Goal: Task Accomplishment & Management: Use online tool/utility

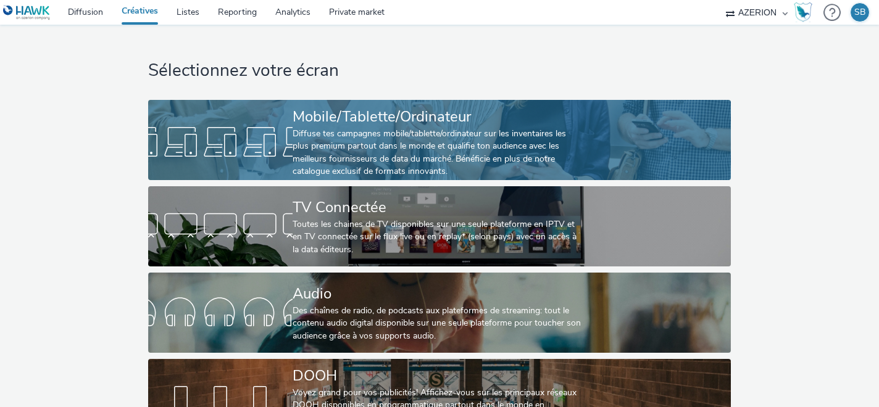
click at [220, 134] on div at bounding box center [220, 142] width 144 height 40
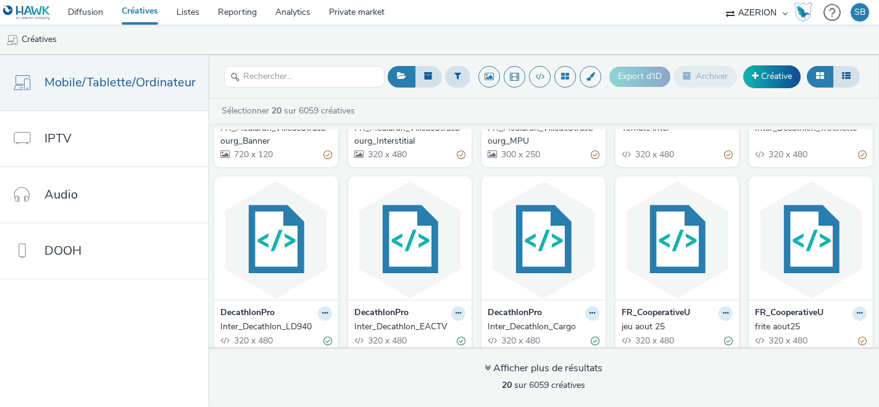
scroll to position [554, 0]
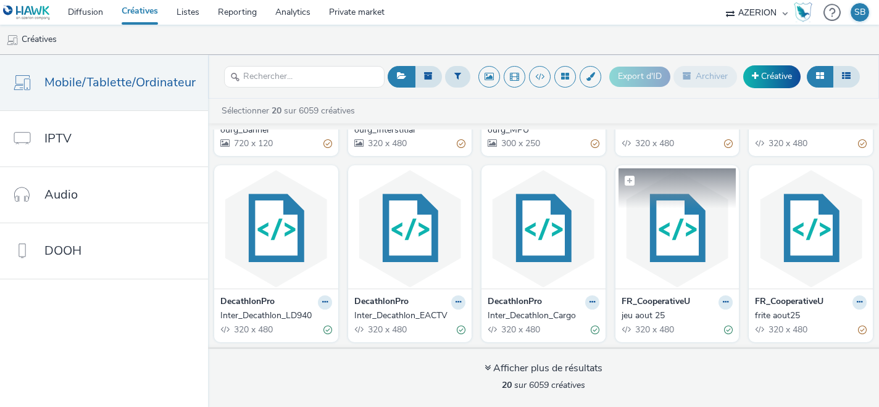
click at [643, 236] on img at bounding box center [678, 229] width 118 height 120
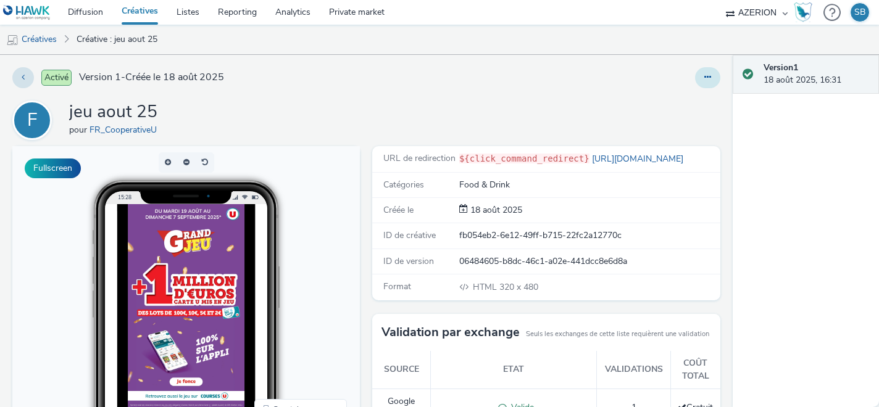
click at [706, 83] on button at bounding box center [707, 77] width 25 height 21
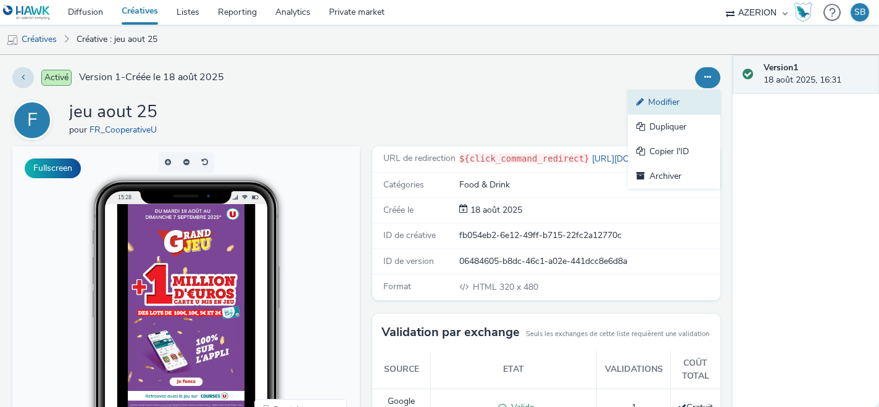
click at [687, 106] on link "Modifier" at bounding box center [674, 102] width 93 height 25
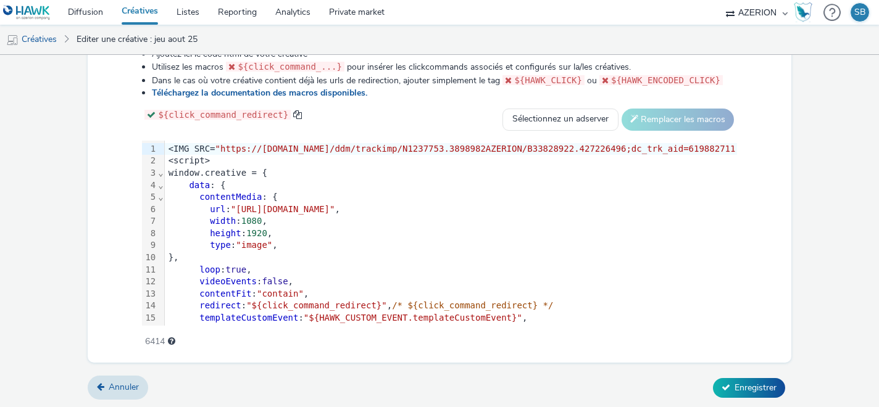
scroll to position [170, 0]
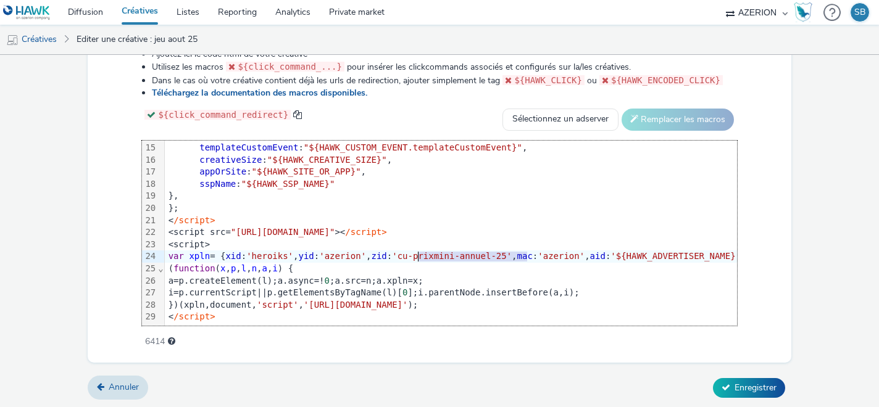
drag, startPoint x: 528, startPoint y: 256, endPoint x: 420, endPoint y: 257, distance: 107.4
click at [420, 257] on span "'cu-prixmini-annuel-25'" at bounding box center [452, 256] width 120 height 10
click at [730, 394] on button "Enregistrer" at bounding box center [749, 388] width 72 height 20
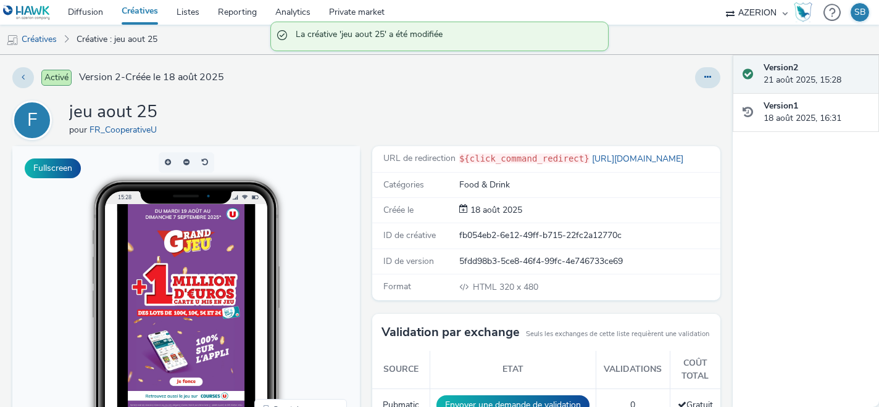
click at [153, 17] on link "Créatives" at bounding box center [139, 12] width 55 height 25
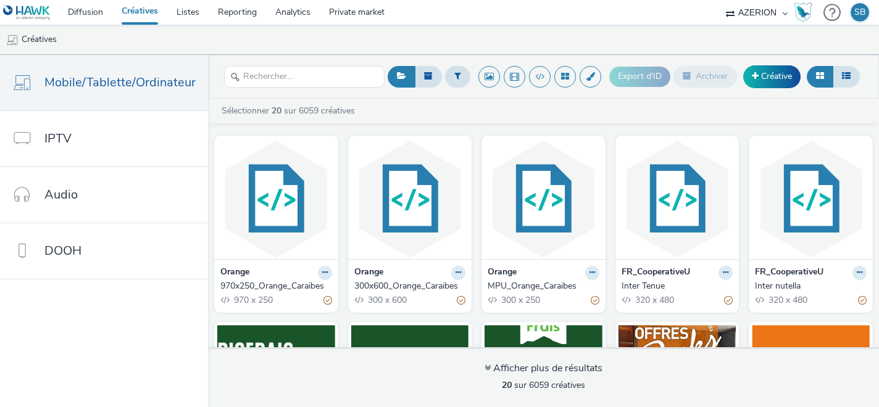
scroll to position [554, 0]
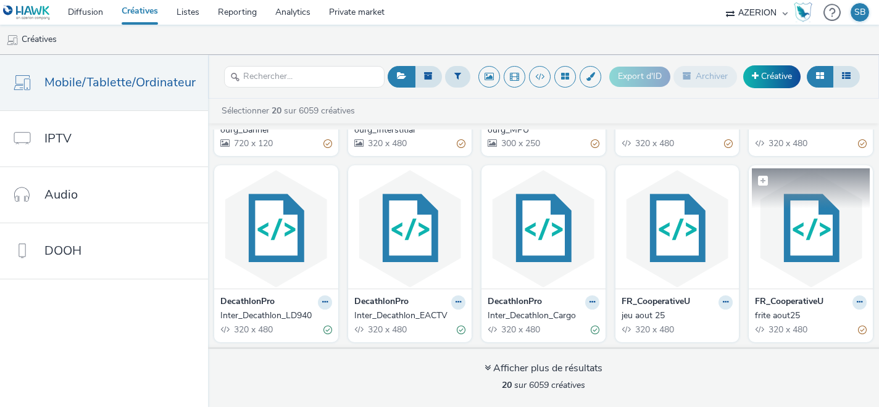
click at [793, 273] on img at bounding box center [811, 229] width 118 height 120
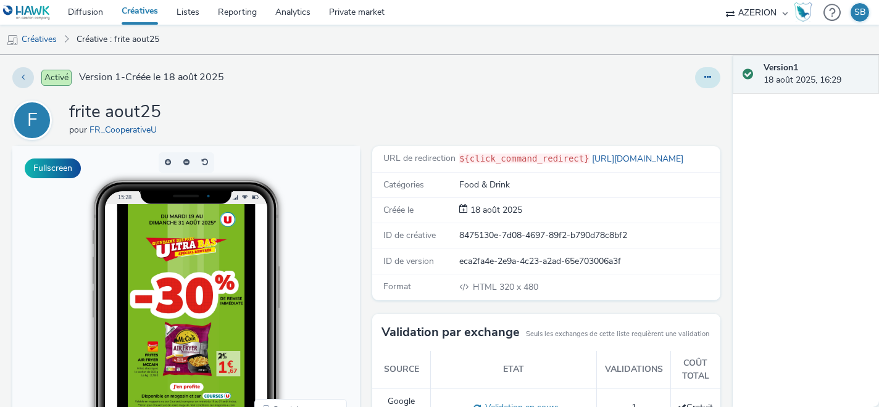
click at [710, 80] on icon at bounding box center [707, 77] width 7 height 9
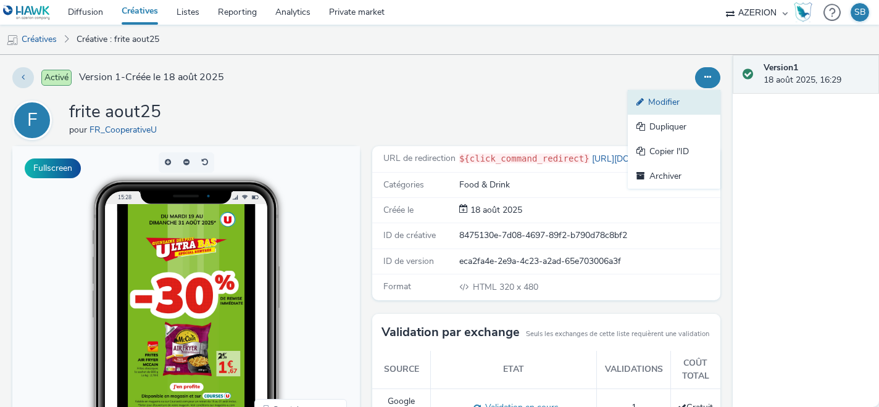
click at [667, 107] on link "Modifier" at bounding box center [674, 102] width 93 height 25
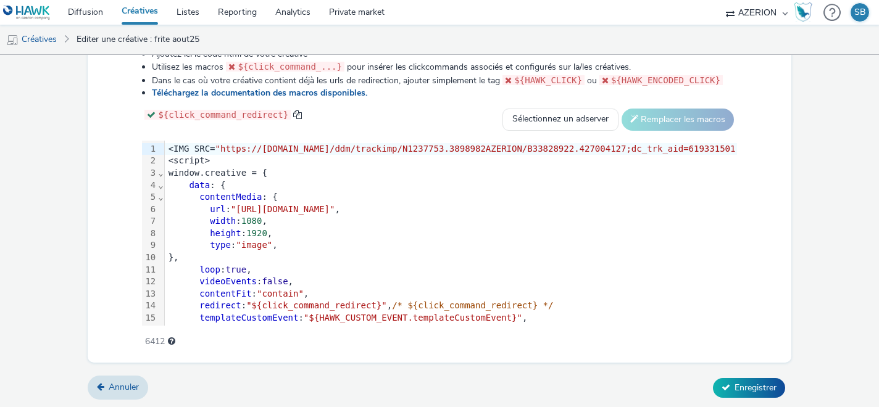
scroll to position [182, 0]
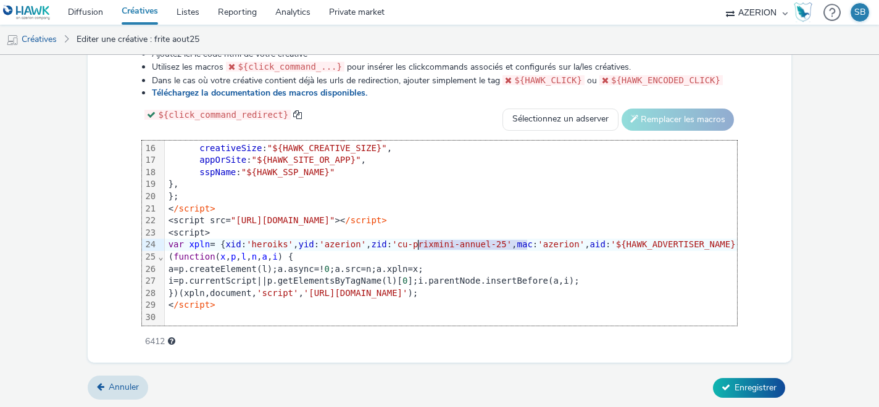
drag, startPoint x: 527, startPoint y: 244, endPoint x: 418, endPoint y: 241, distance: 109.3
click at [418, 241] on span "'cu-prixmini-annuel-25'" at bounding box center [452, 245] width 120 height 10
click at [719, 382] on button "Enregistrer" at bounding box center [749, 388] width 72 height 20
